Goal: Task Accomplishment & Management: Use online tool/utility

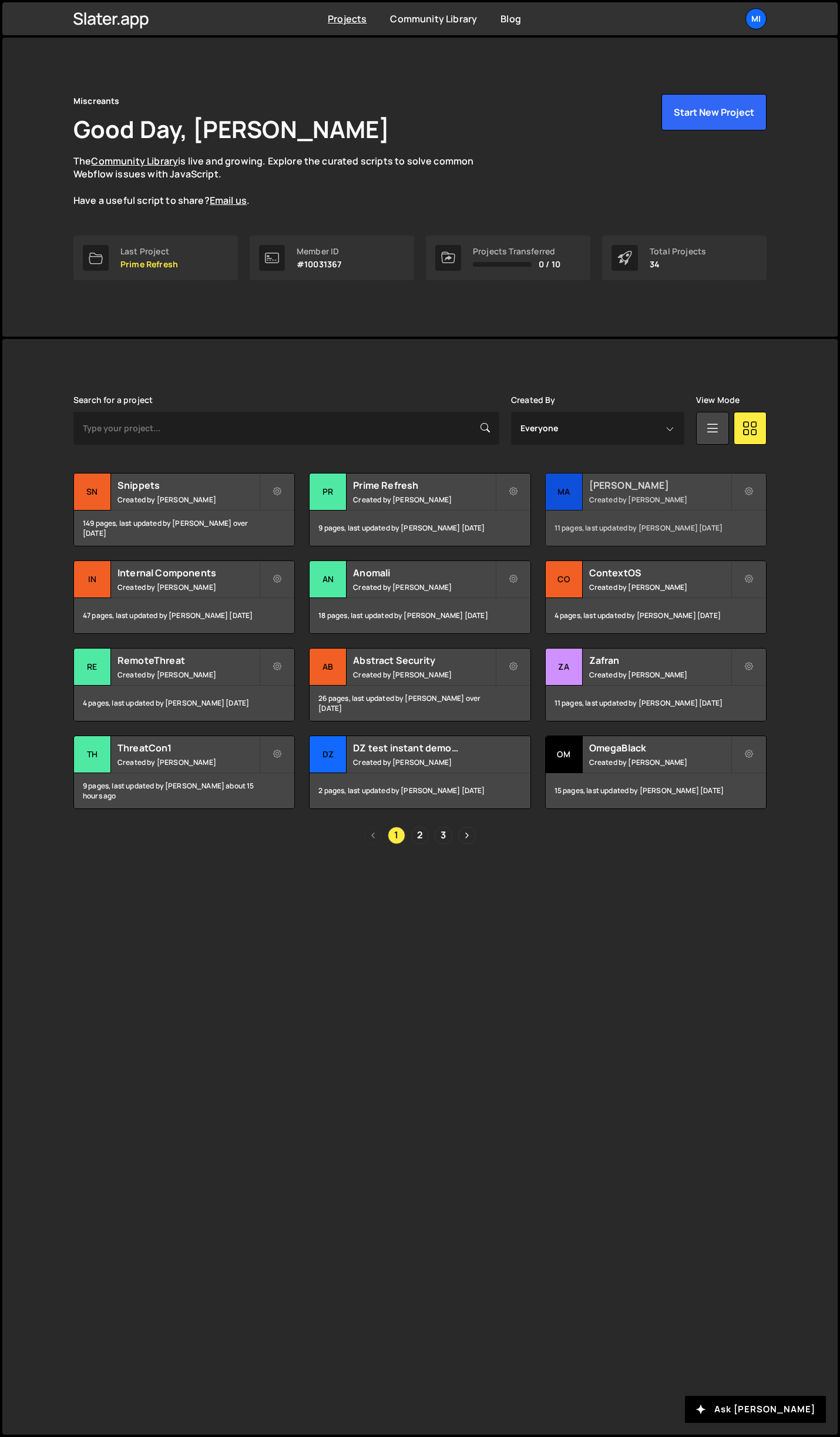
click at [649, 489] on h2 "[PERSON_NAME]" at bounding box center [659, 485] width 142 height 13
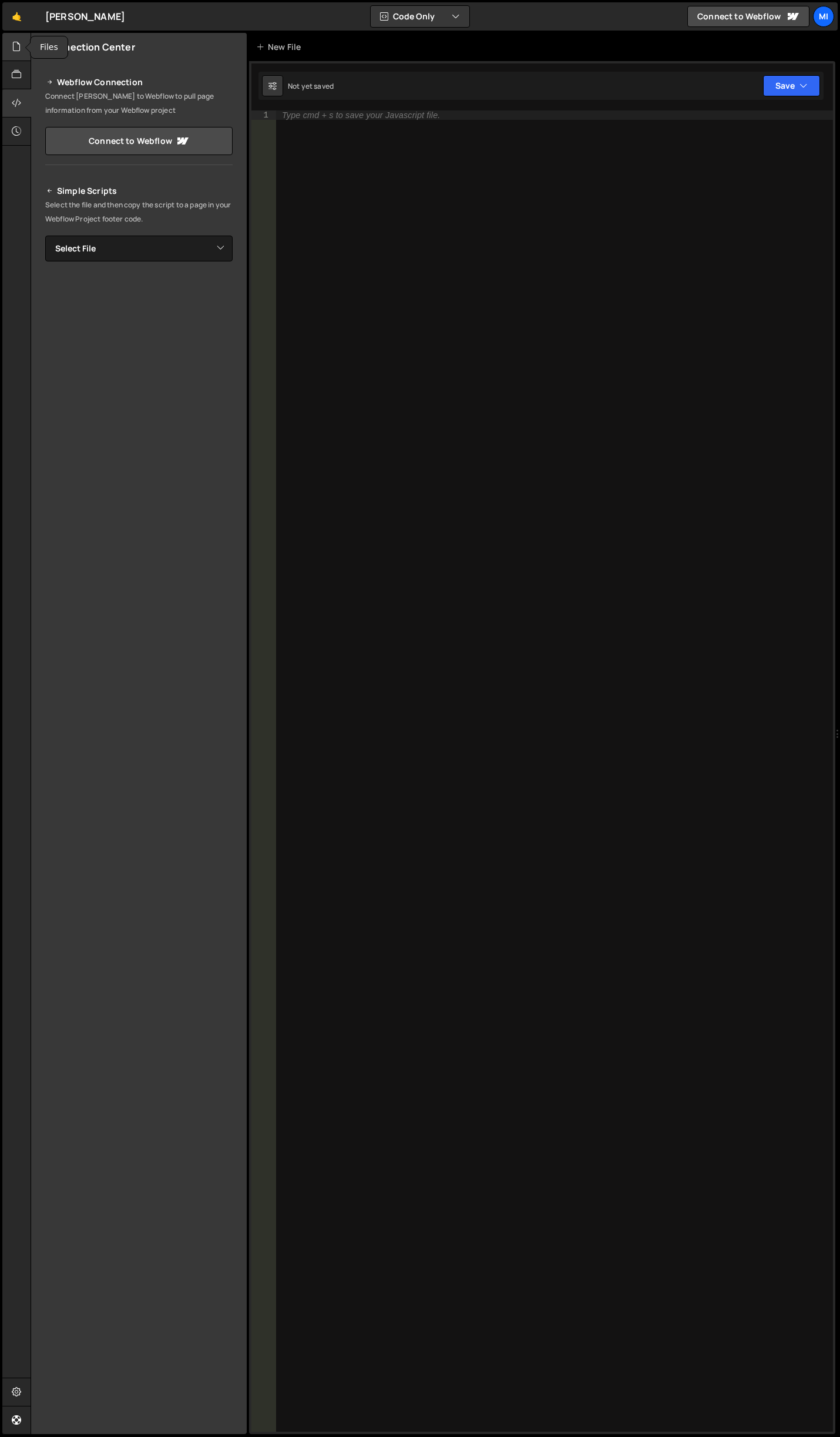
click at [23, 48] on div at bounding box center [16, 47] width 29 height 28
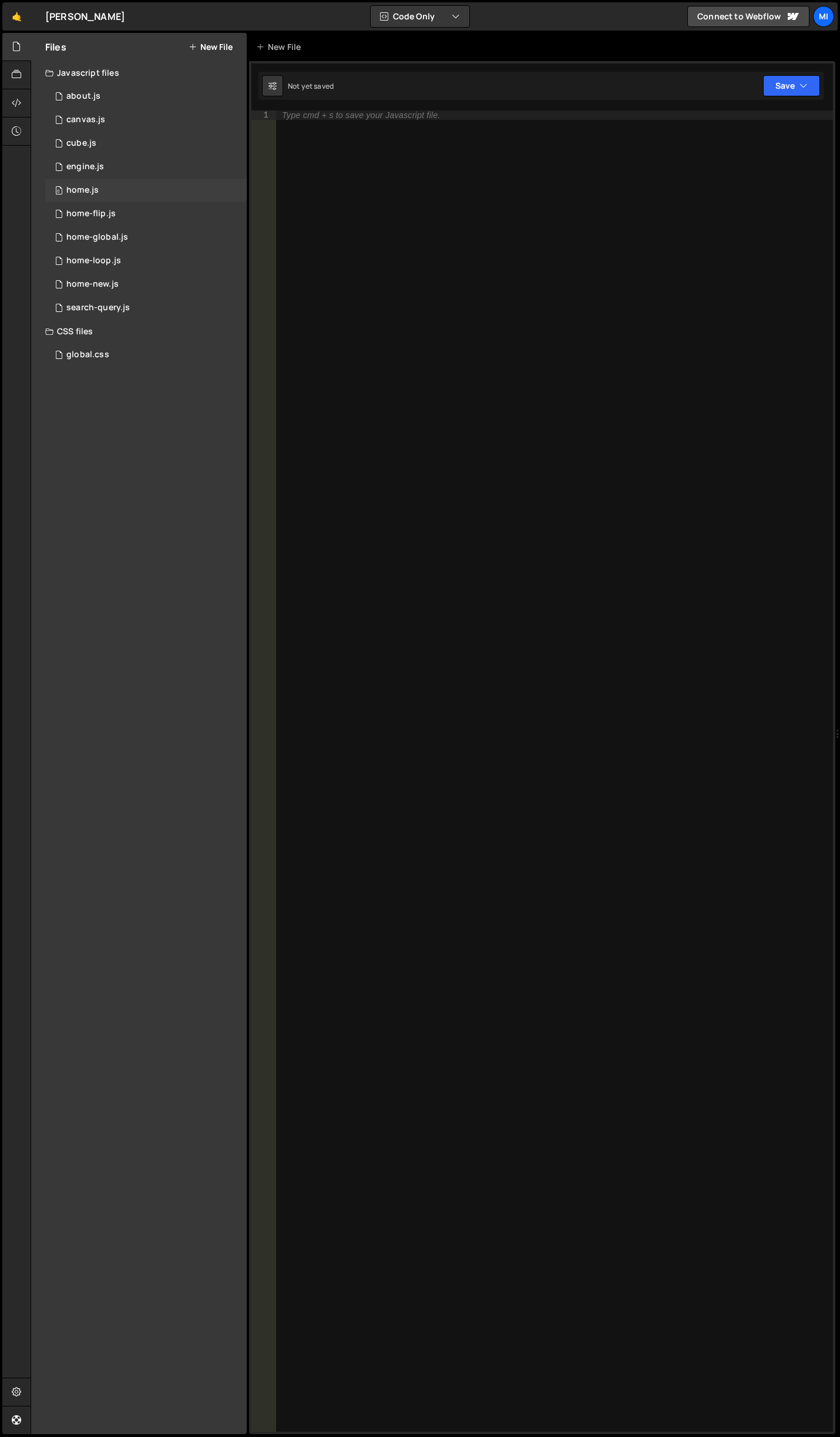
click at [104, 200] on div "0 home.js 0" at bounding box center [146, 191] width 202 height 24
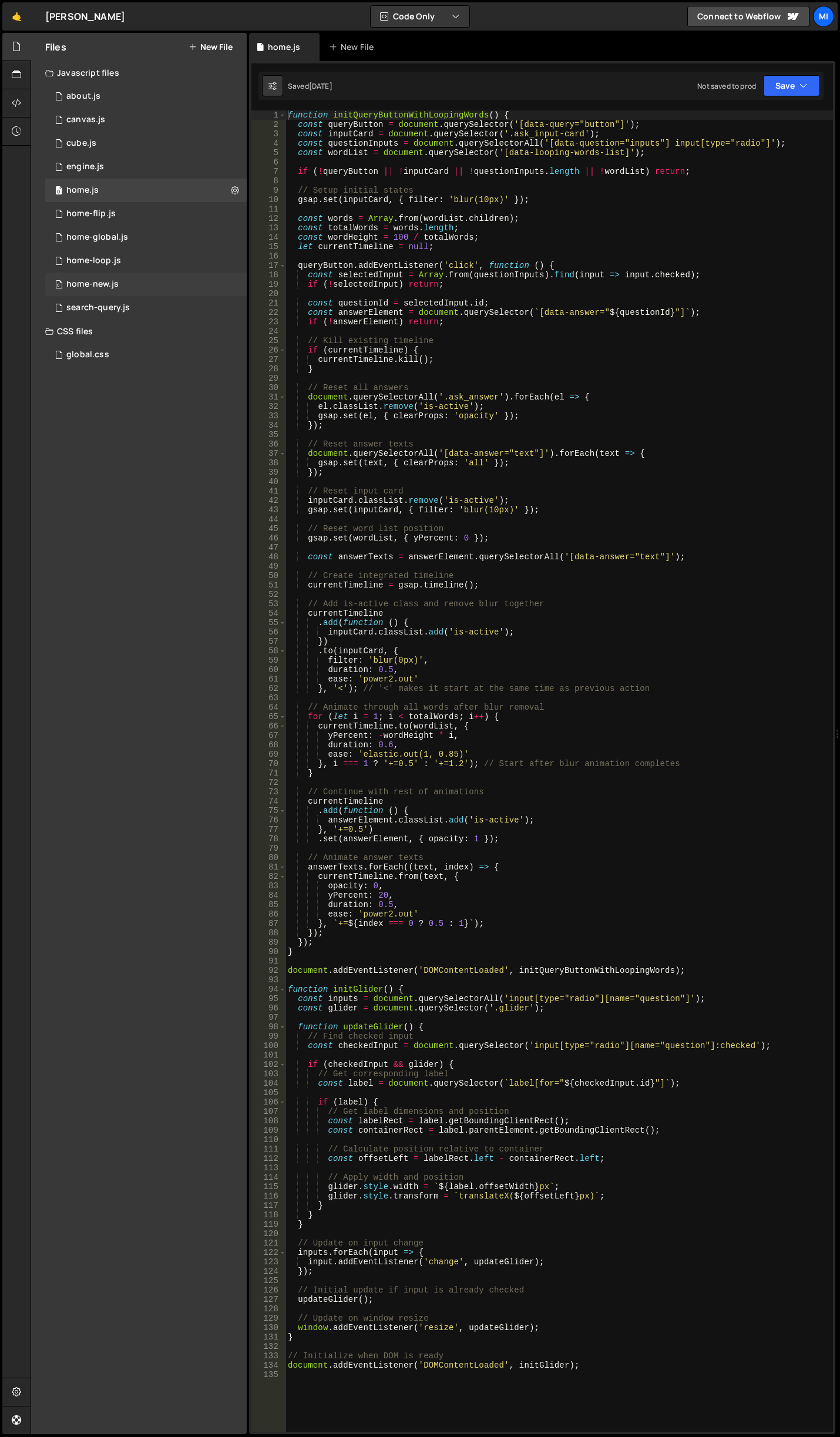
click at [140, 284] on div "0 home-new.js 0" at bounding box center [146, 284] width 202 height 24
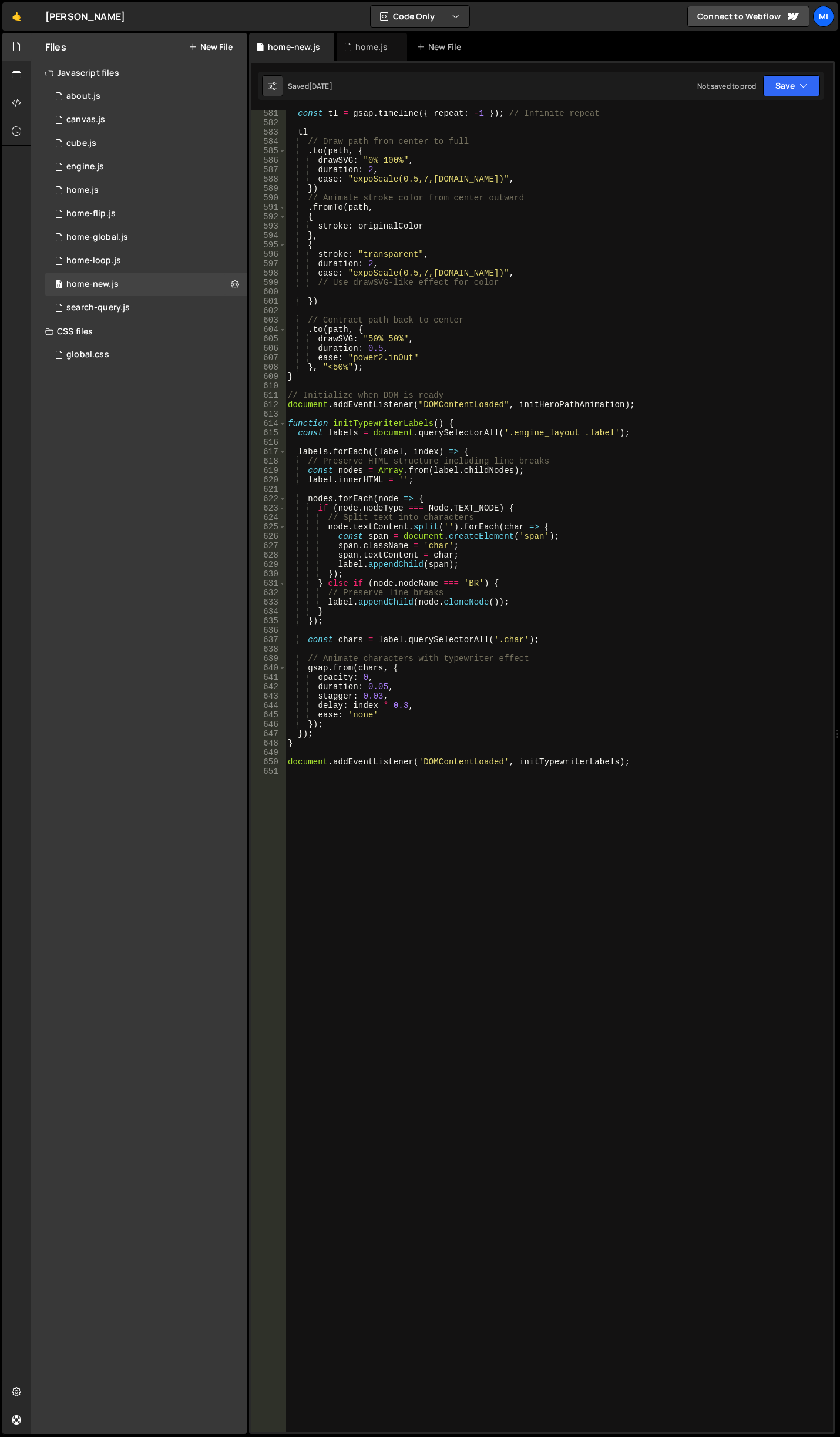
click at [493, 965] on div "const tl = gsap . timeline ({ repeat : - 1 }) ; // Infinite repeat tl // Draw p…" at bounding box center [556, 778] width 543 height 1340
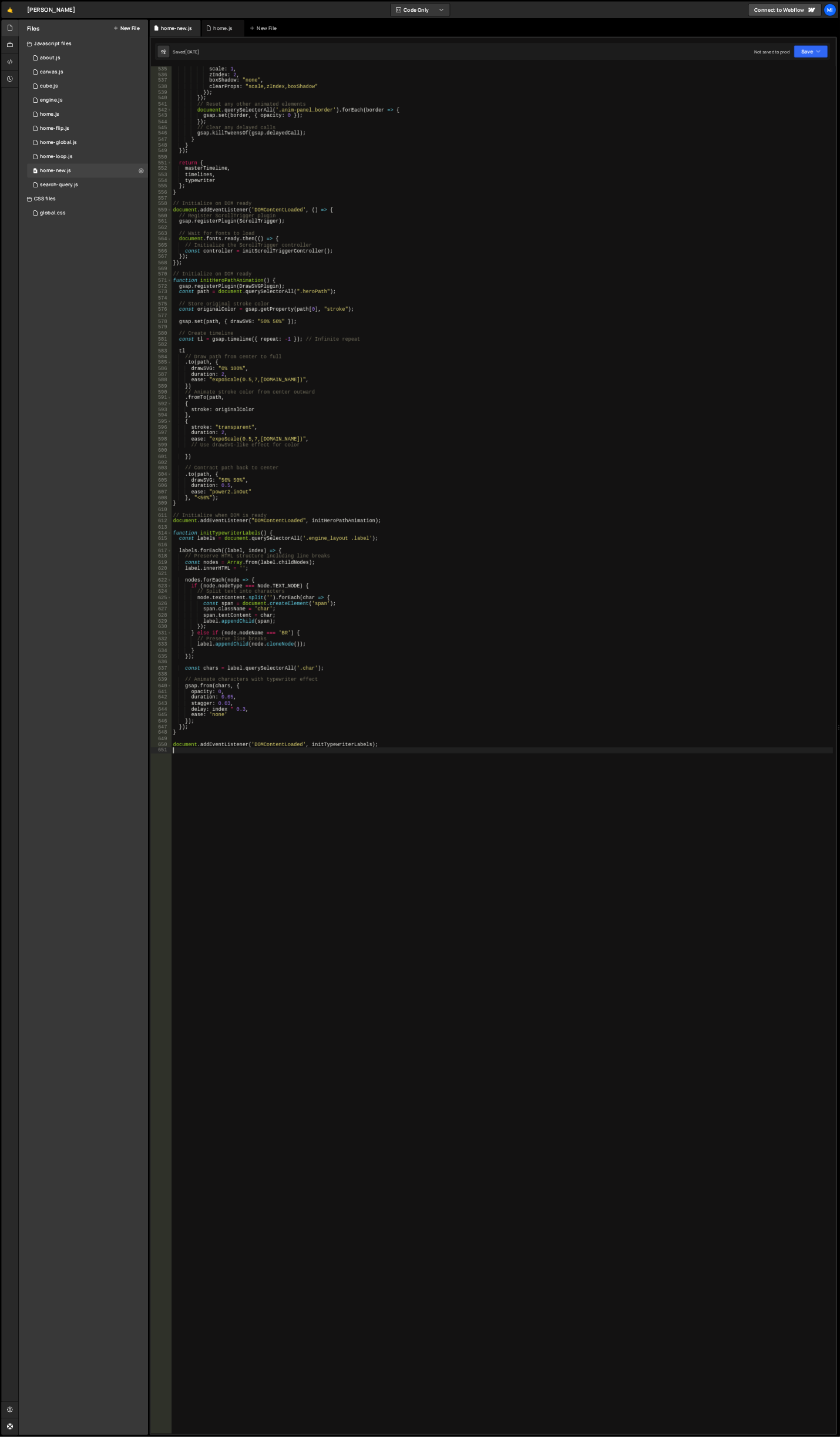
scroll to position [5258, 0]
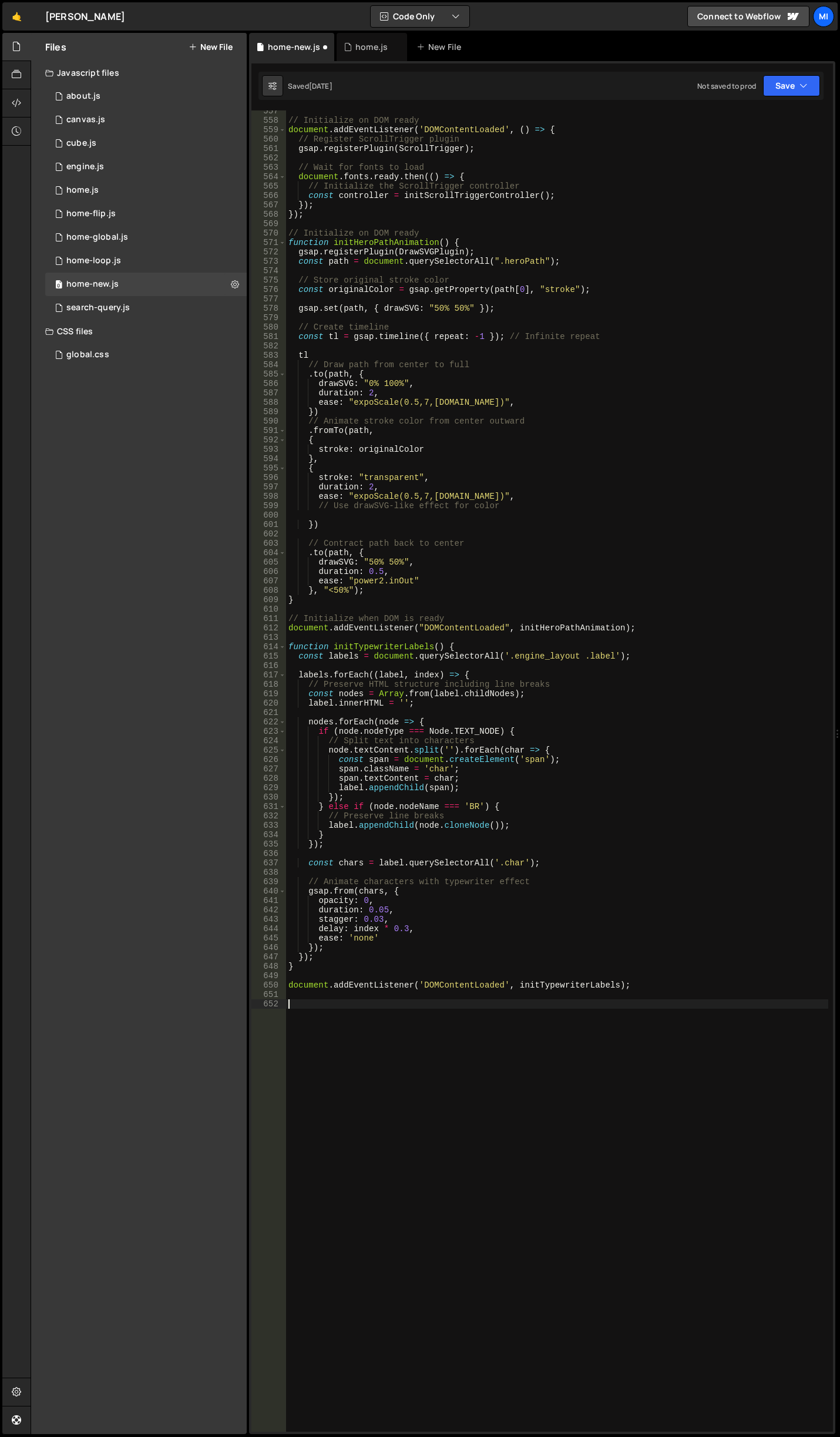
paste textarea "initWindowResizeRefresh();"
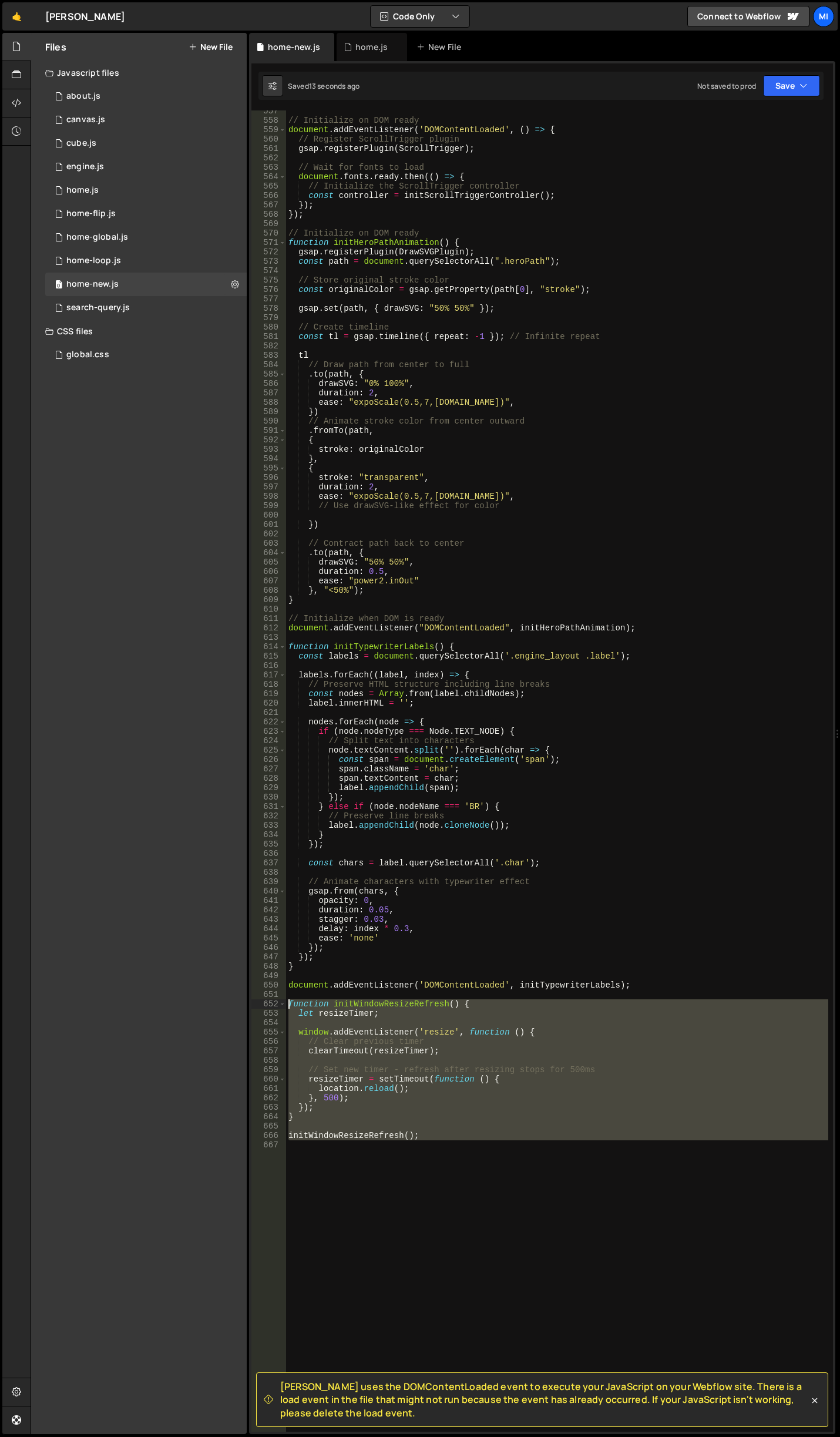
drag, startPoint x: 477, startPoint y: 1206, endPoint x: 254, endPoint y: 1006, distance: 299.5
click at [254, 1006] on div "initWindowResizeRefresh(); 557 558 559 560 561 562 563 564 565 566 567 568 569 …" at bounding box center [542, 771] width 582 height 1321
type textarea "function initWindowResizeRefresh() { let resizeTimer;"
